Goal: Task Accomplishment & Management: Manage account settings

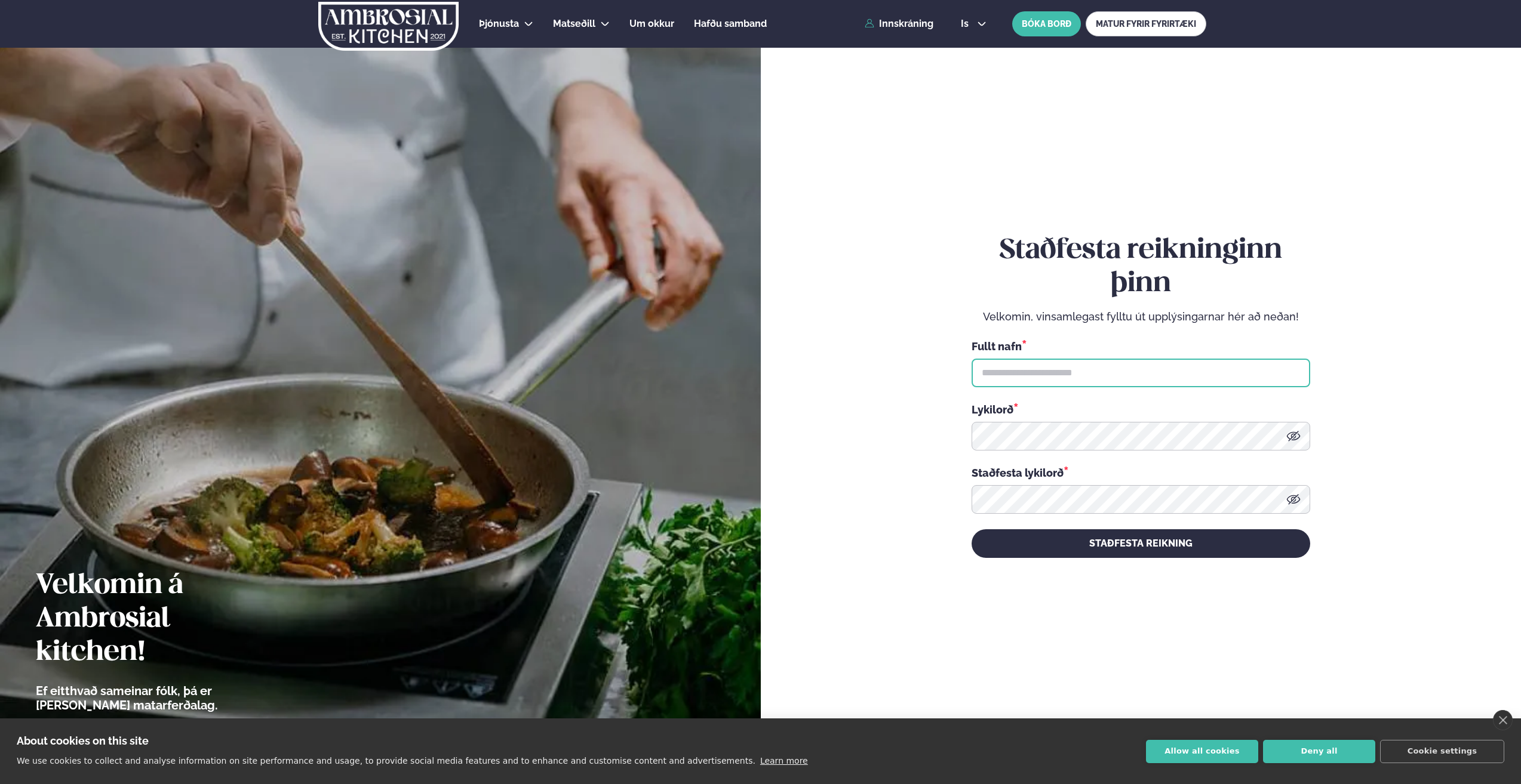
click at [756, 383] on input "text" at bounding box center [1141, 373] width 339 height 29
type input "**********"
click at [756, 401] on button "STAÐFESTA REIKNING" at bounding box center [1141, 543] width 339 height 29
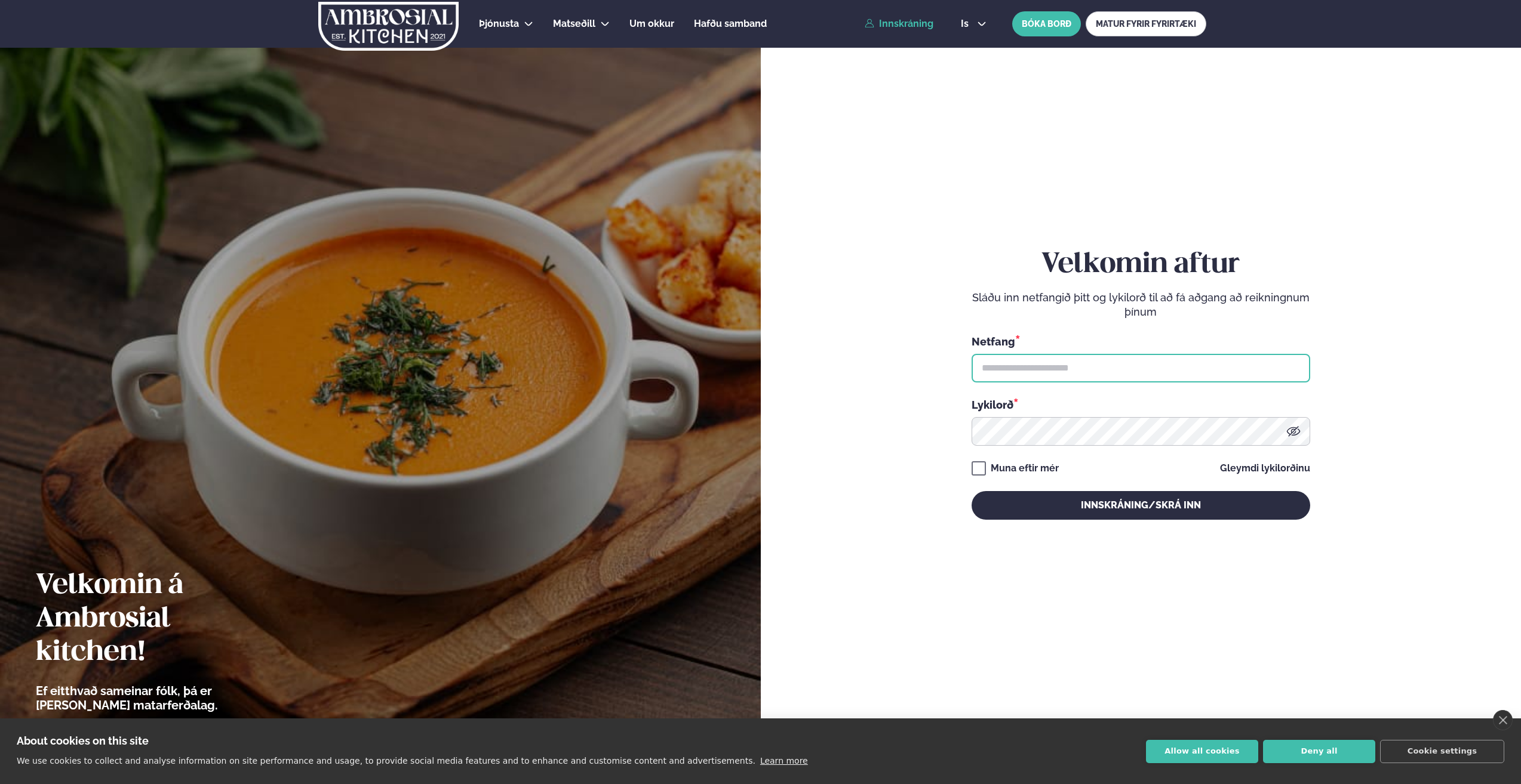
click at [756, 367] on input "text" at bounding box center [1141, 368] width 339 height 29
type input "**********"
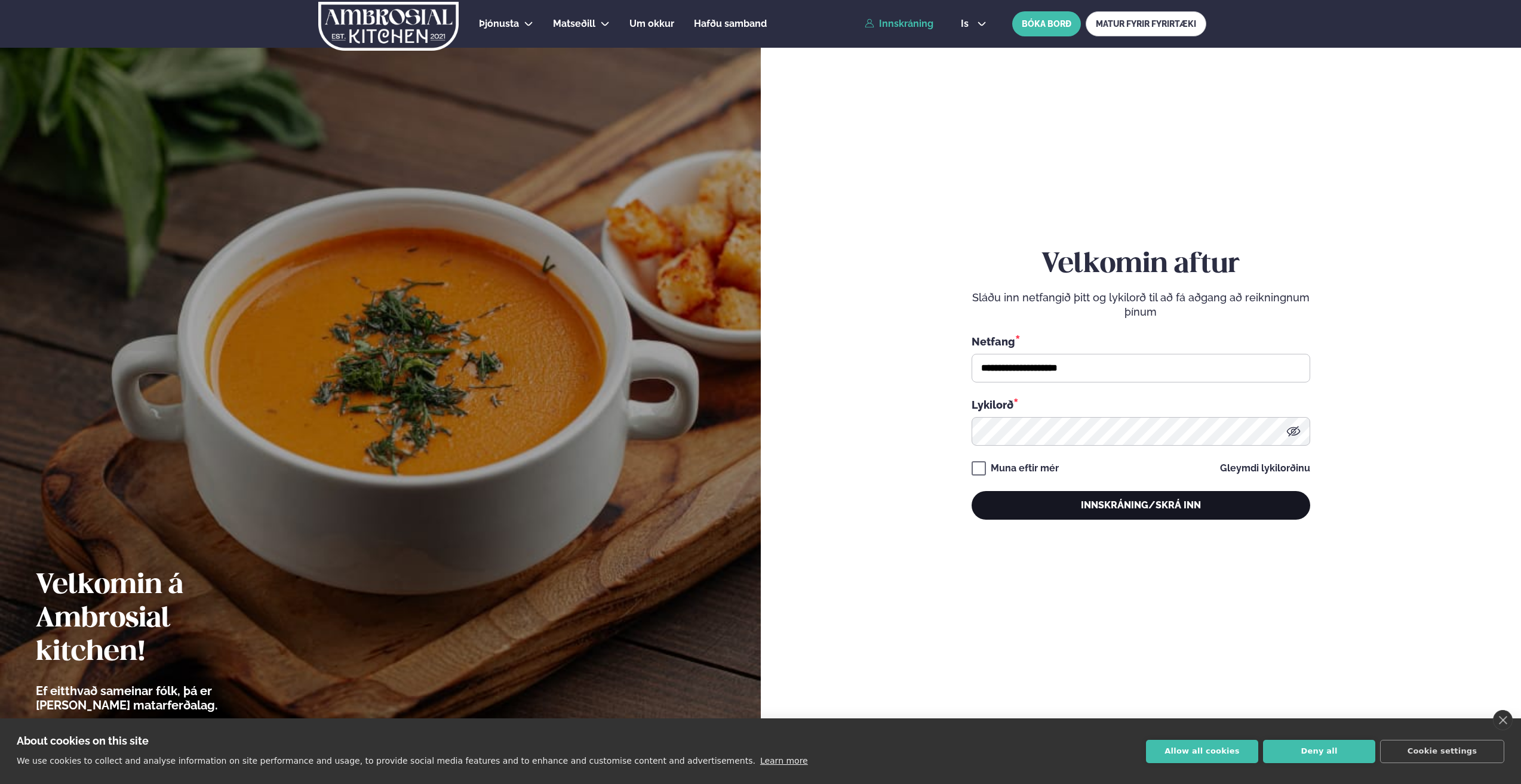
click at [756, 401] on button "Innskráning/Skrá inn" at bounding box center [1141, 505] width 339 height 29
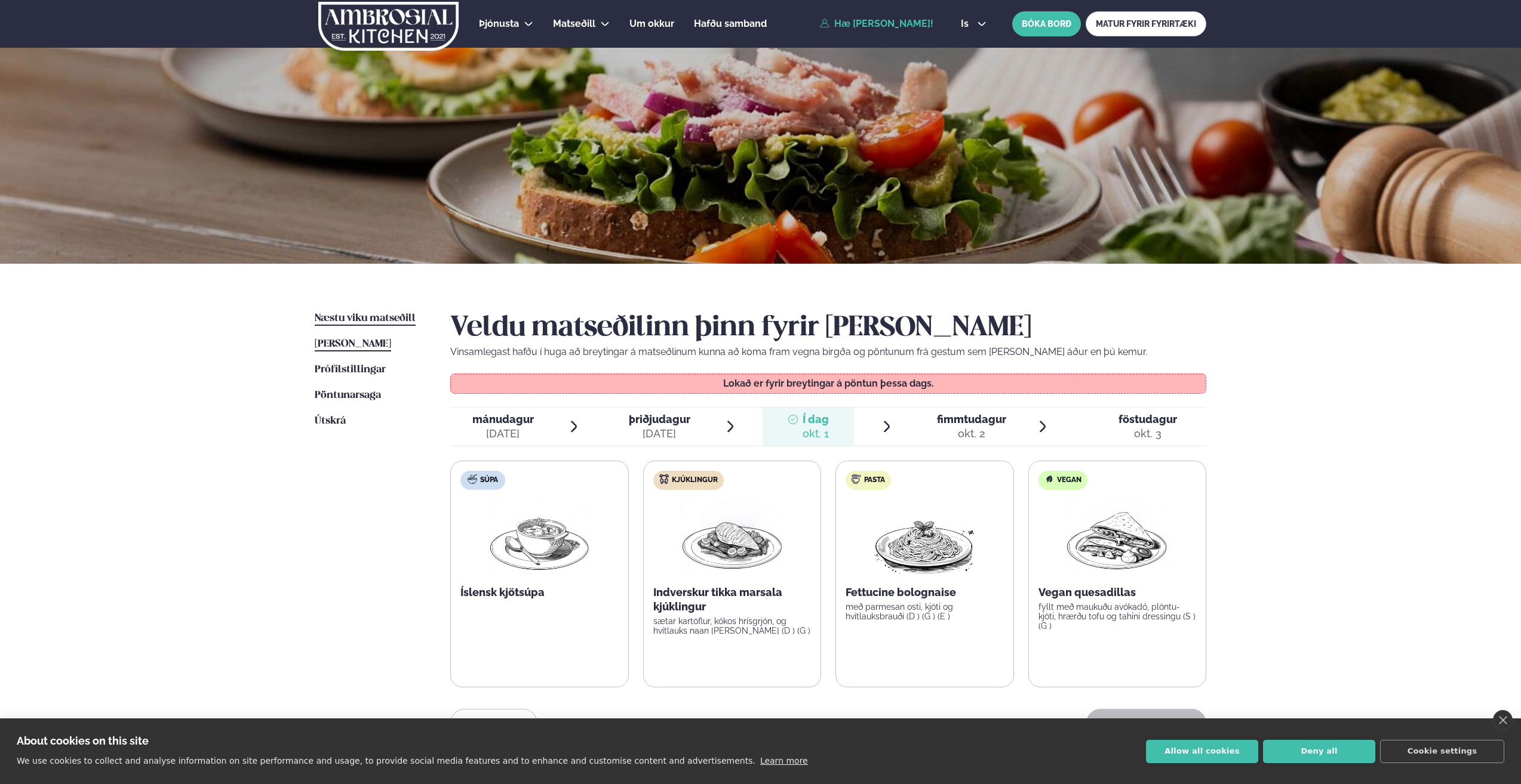
click at [383, 318] on span "Næstu viku matseðill" at bounding box center [365, 318] width 101 height 10
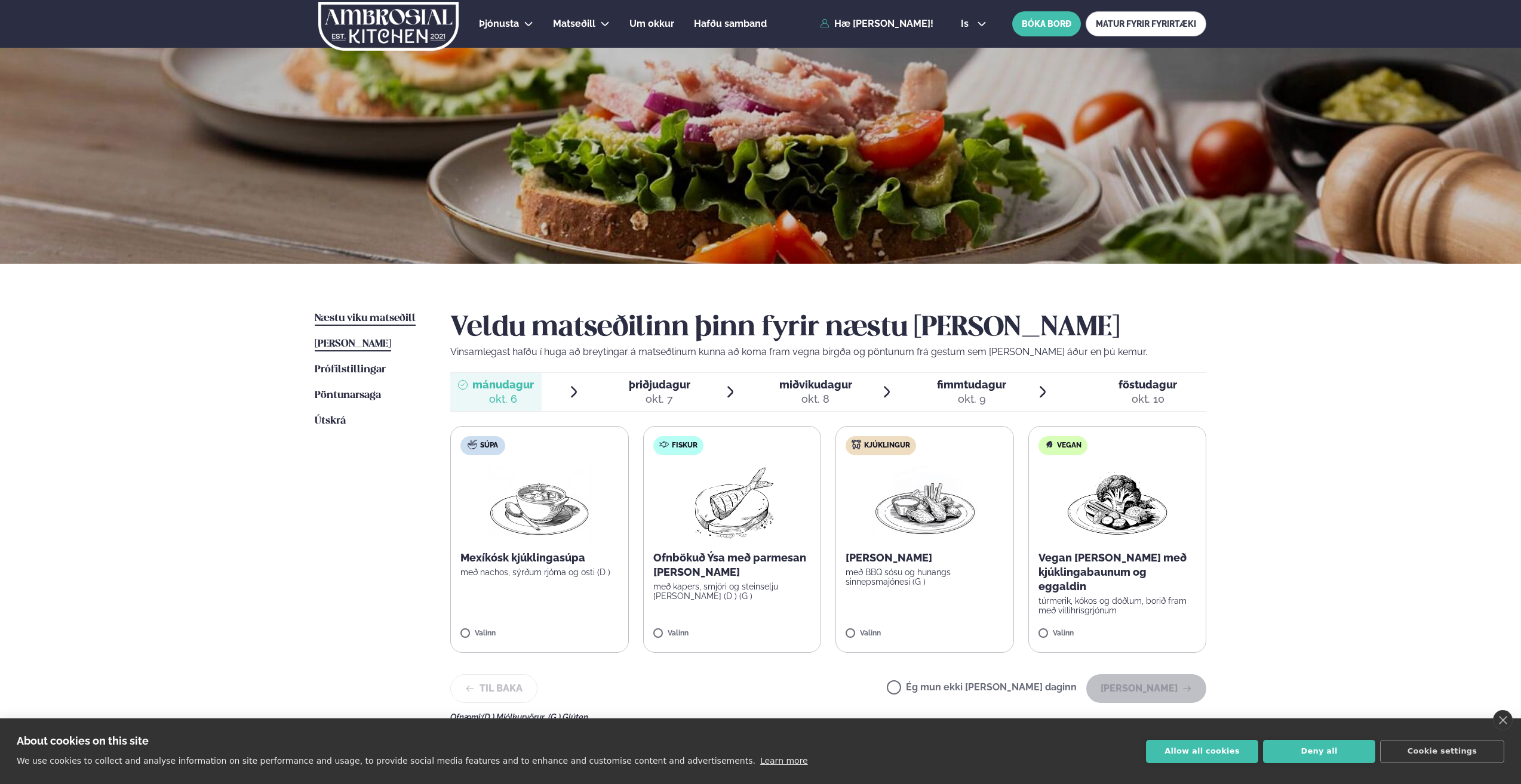
click at [381, 342] on span "Þessa viku matseðill" at bounding box center [352, 344] width 76 height 10
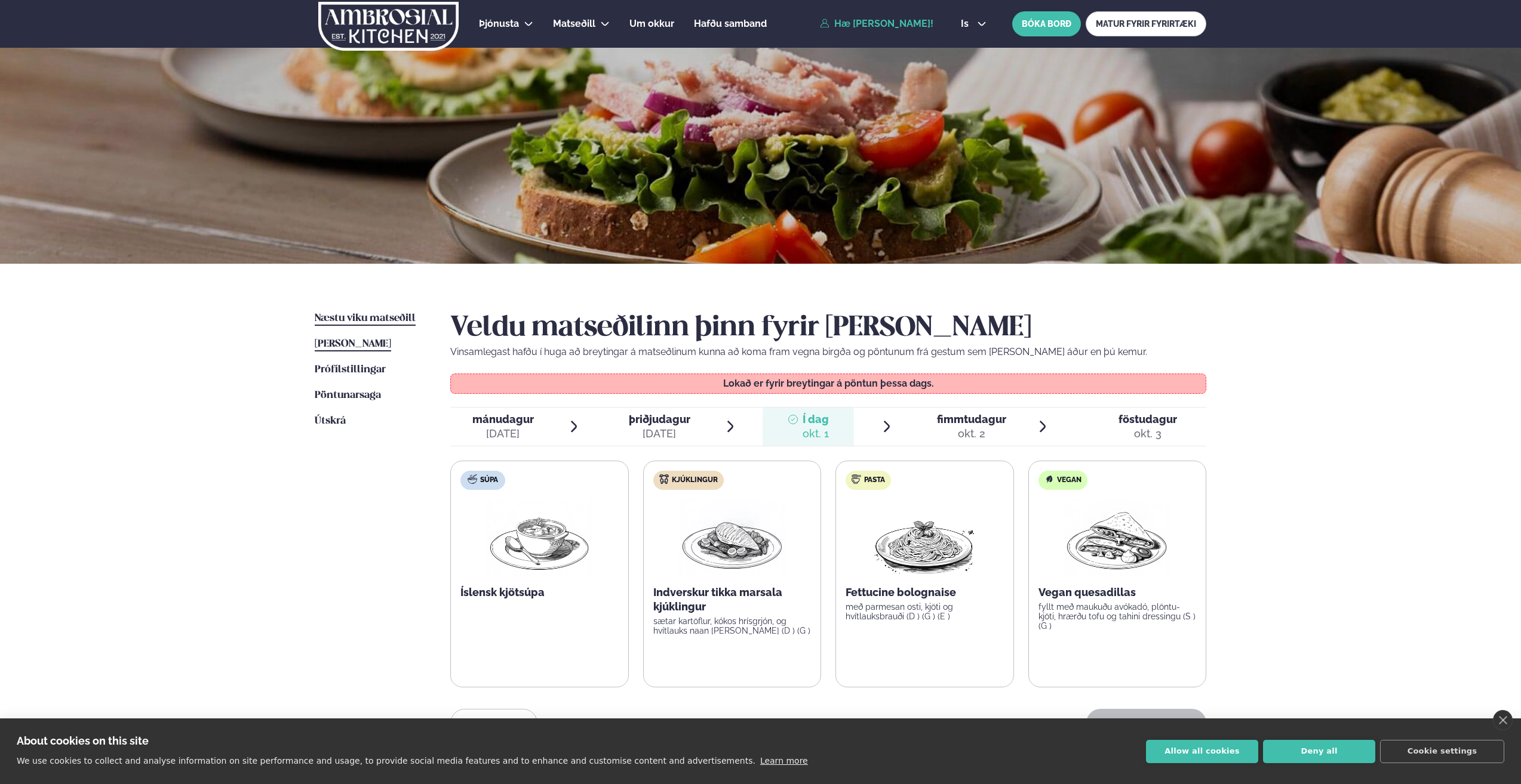
click at [390, 317] on span "Næstu viku matseðill" at bounding box center [365, 318] width 101 height 10
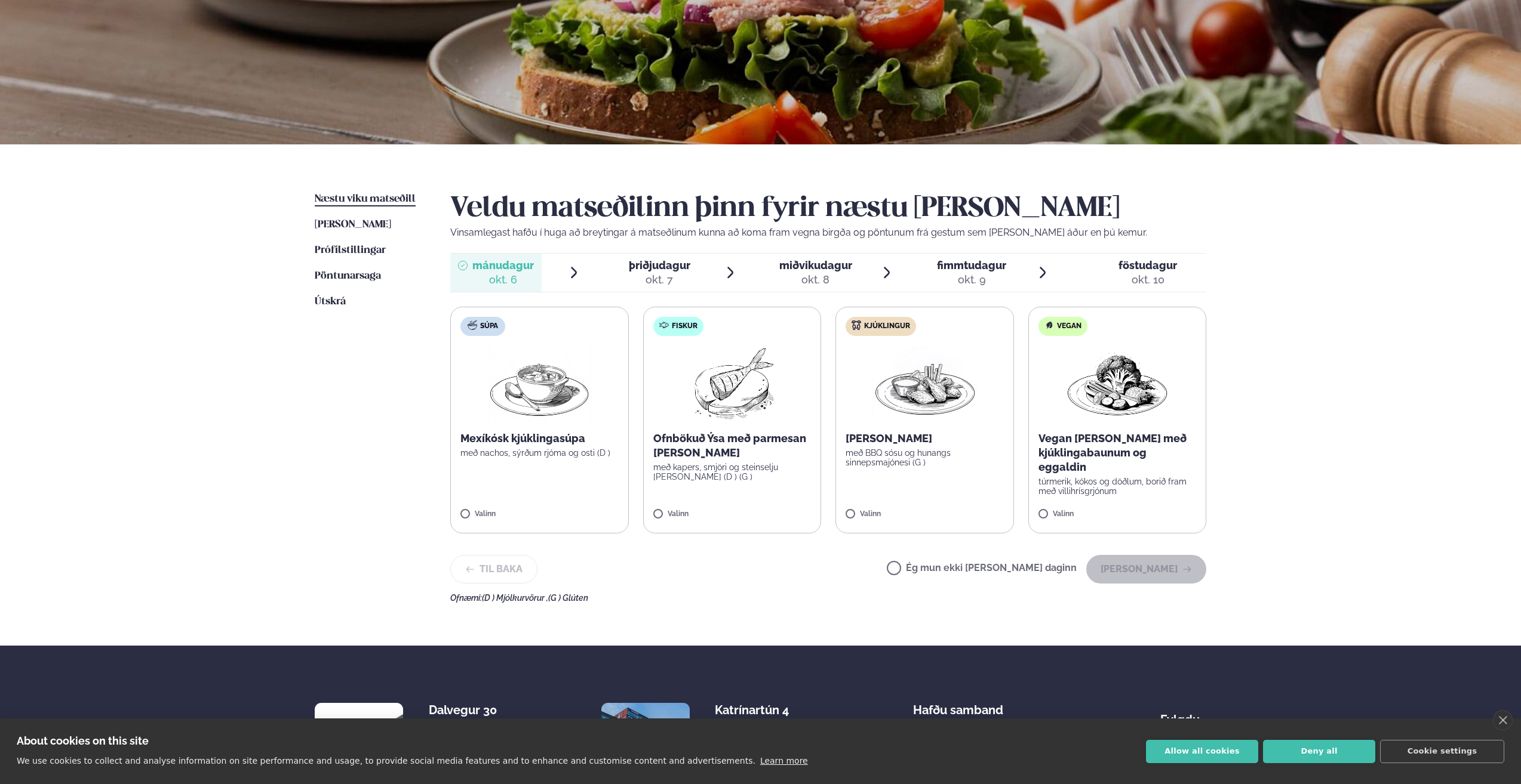
scroll to position [60, 0]
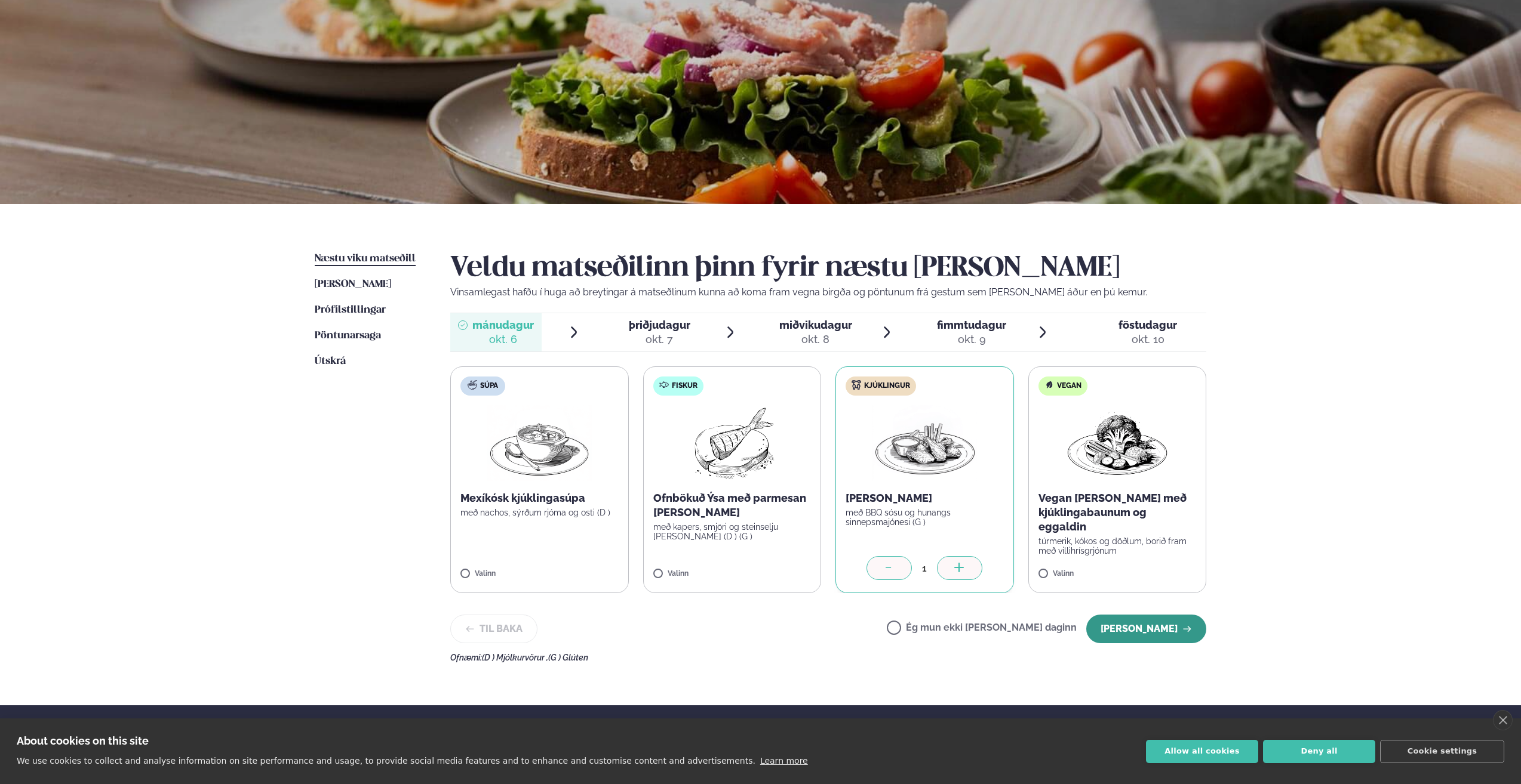
click at [756, 401] on button "Halda áfram" at bounding box center [1146, 629] width 120 height 29
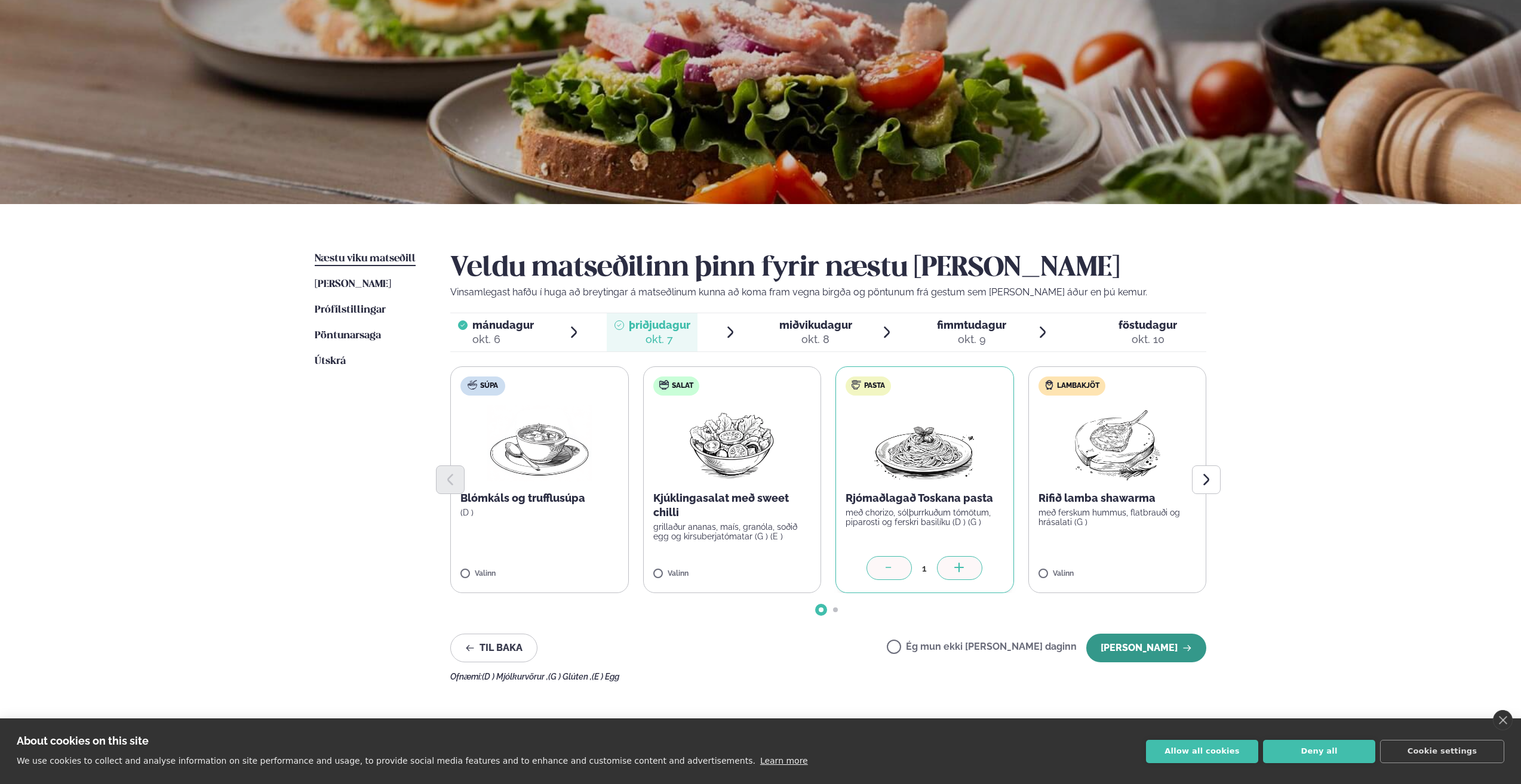
click at [756, 401] on button "Halda áfram" at bounding box center [1146, 648] width 120 height 29
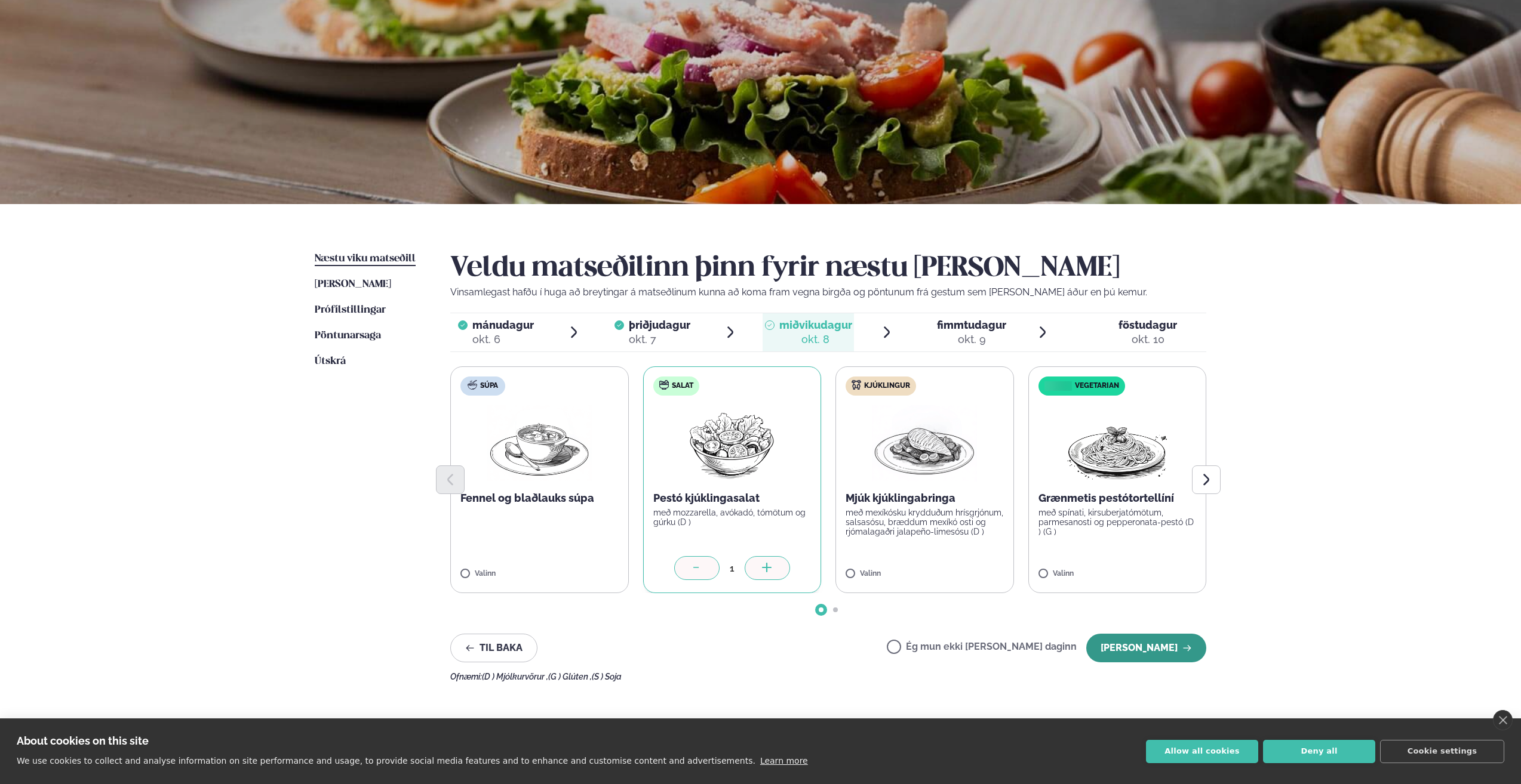
click at [756, 401] on button "Halda áfram" at bounding box center [1146, 648] width 120 height 29
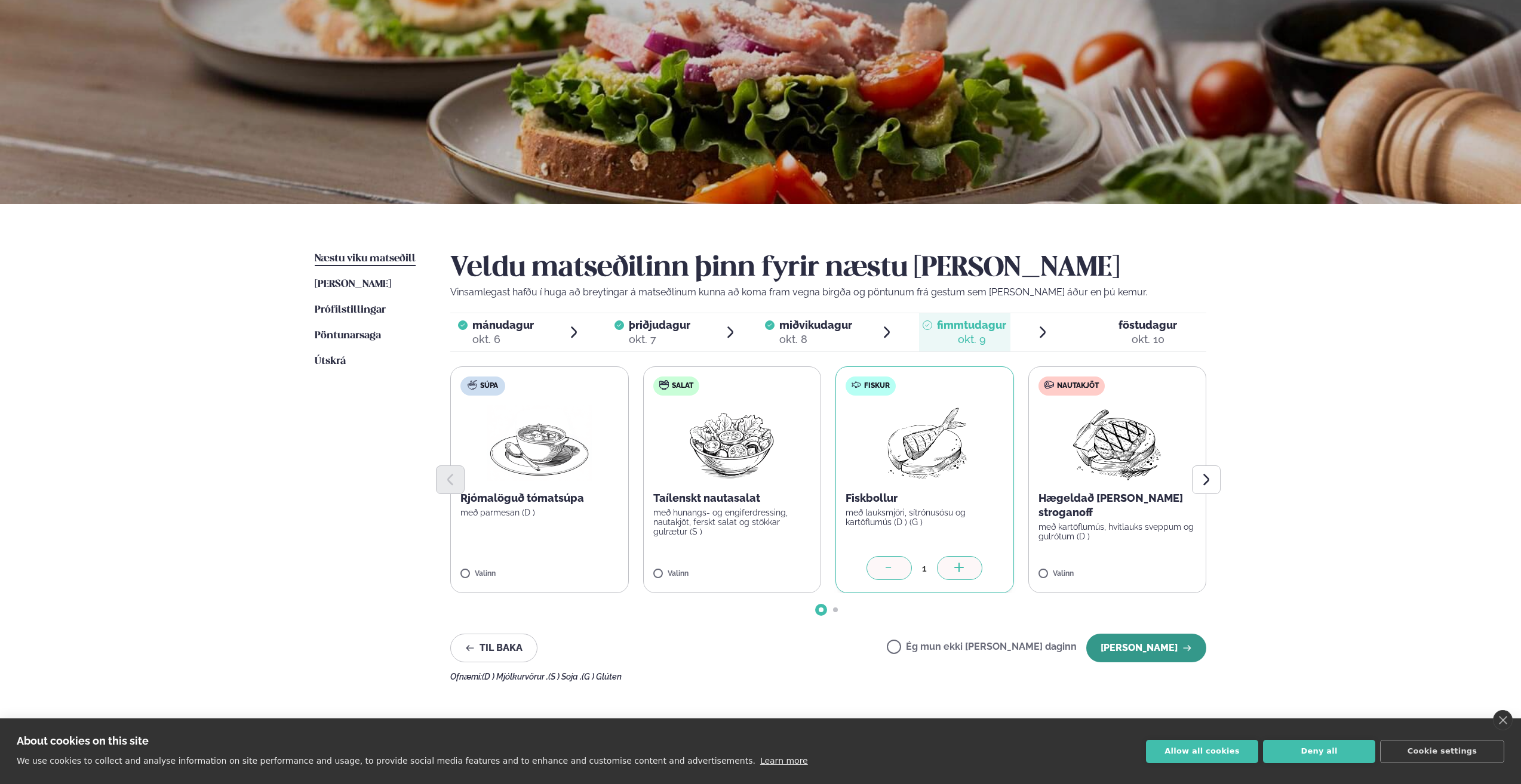
click at [756, 401] on button "Halda áfram" at bounding box center [1146, 648] width 120 height 29
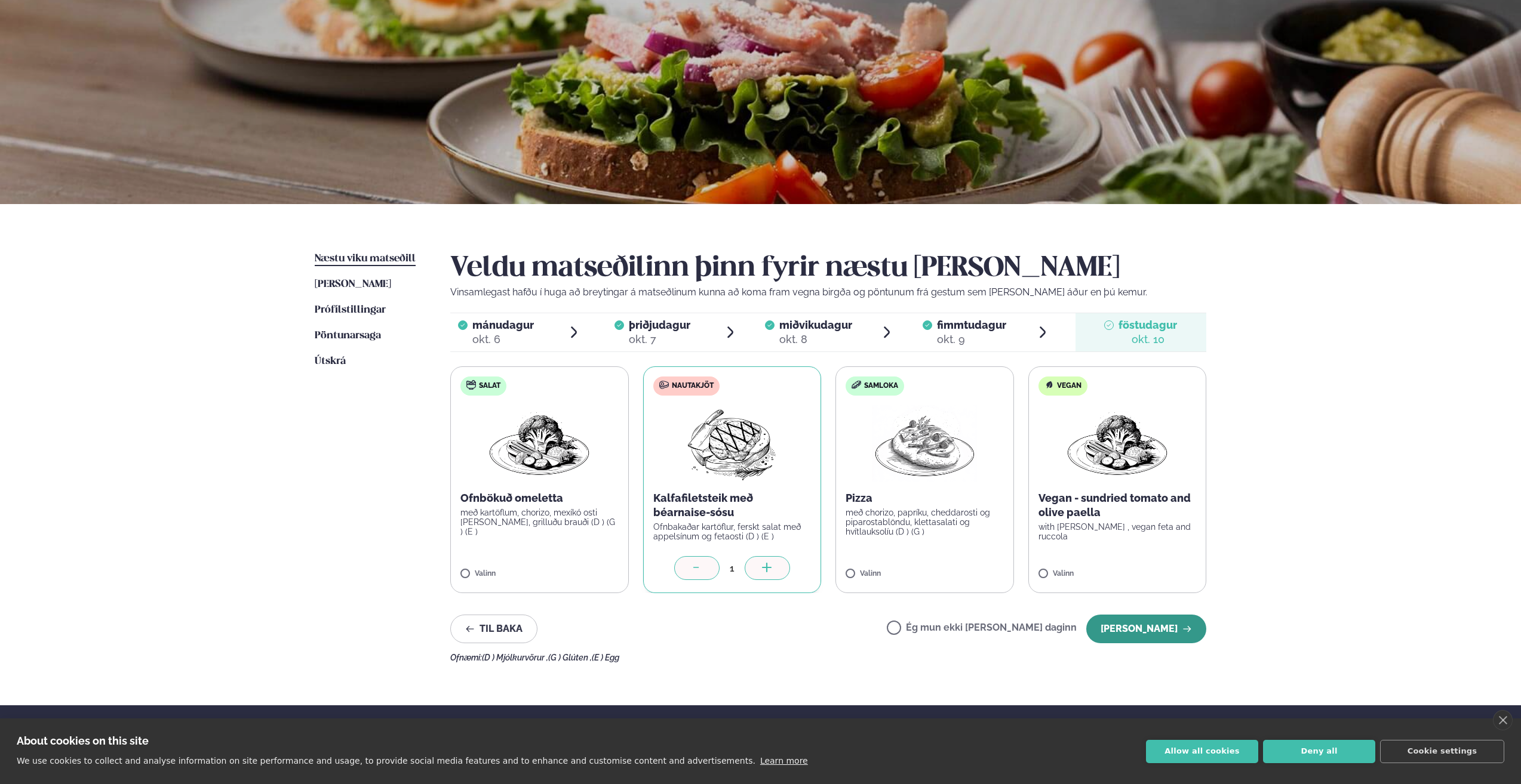
click at [756, 401] on button "Halda áfram" at bounding box center [1146, 629] width 120 height 29
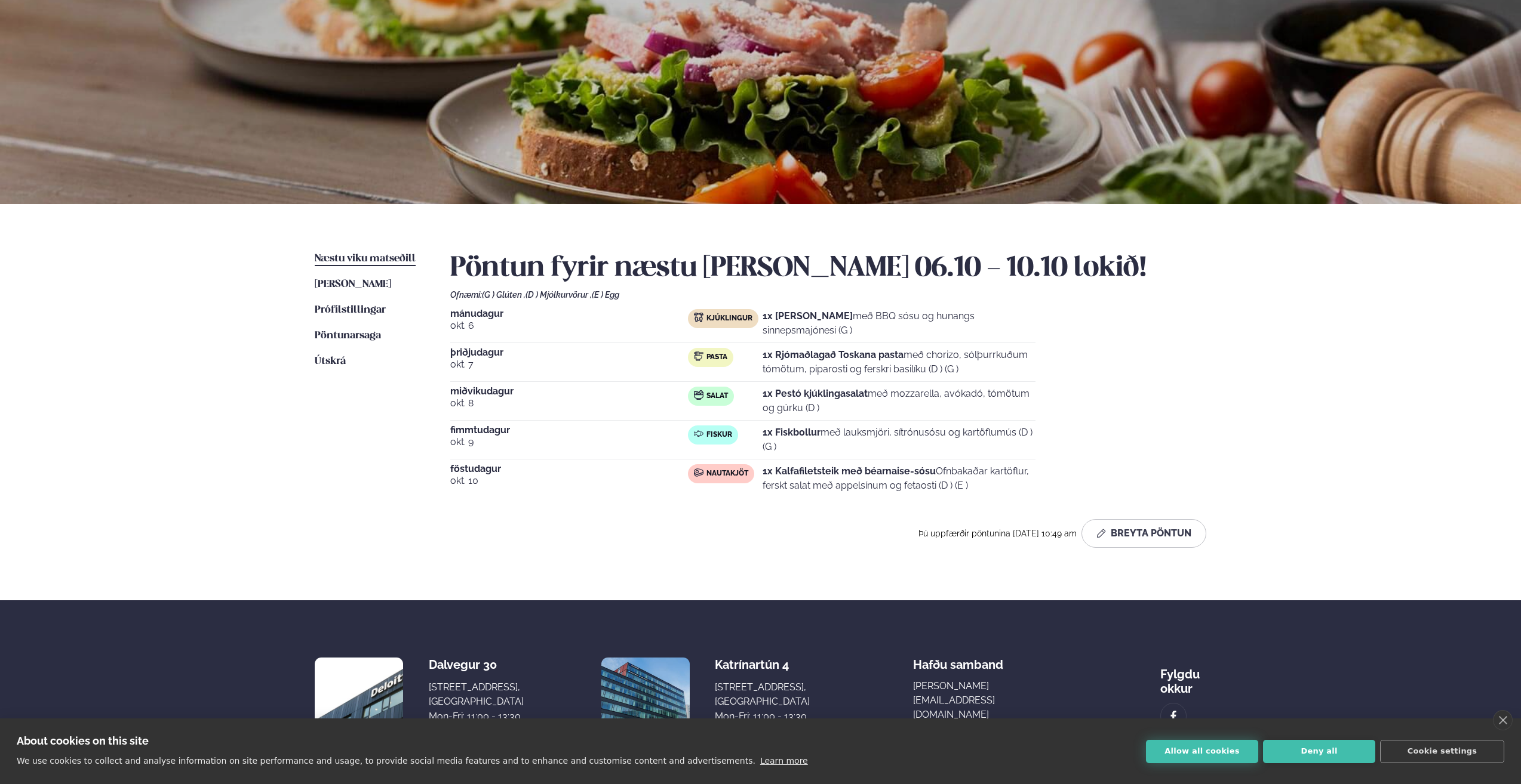
click at [756, 401] on button "Allow all cookies" at bounding box center [1202, 752] width 112 height 23
